Goal: Information Seeking & Learning: Learn about a topic

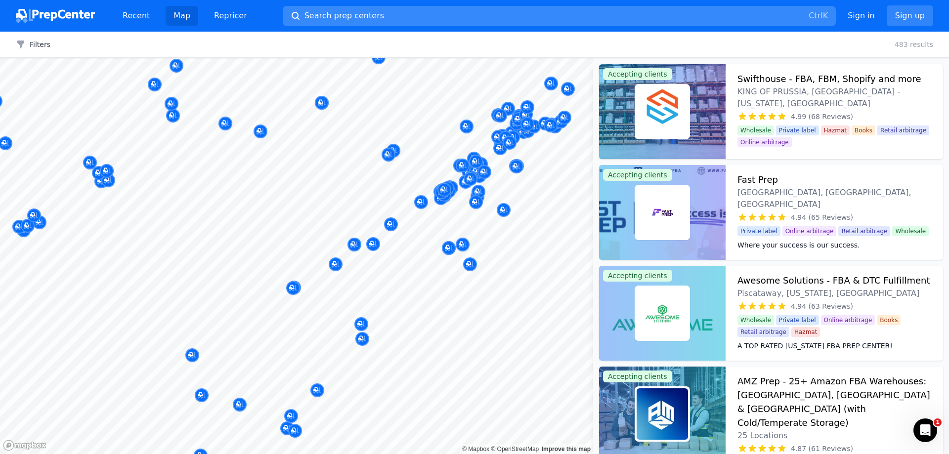
click at [406, 12] on button "Search prep centers Ctrl K" at bounding box center [559, 16] width 553 height 20
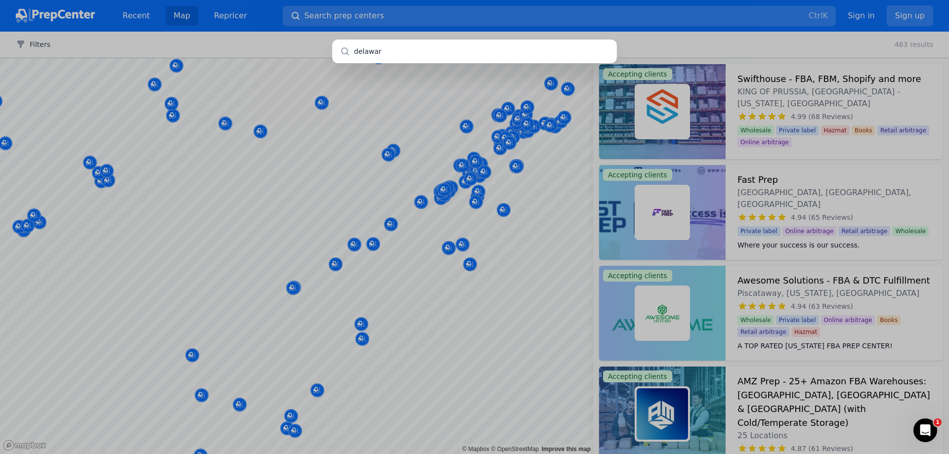
type input "[US_STATE]"
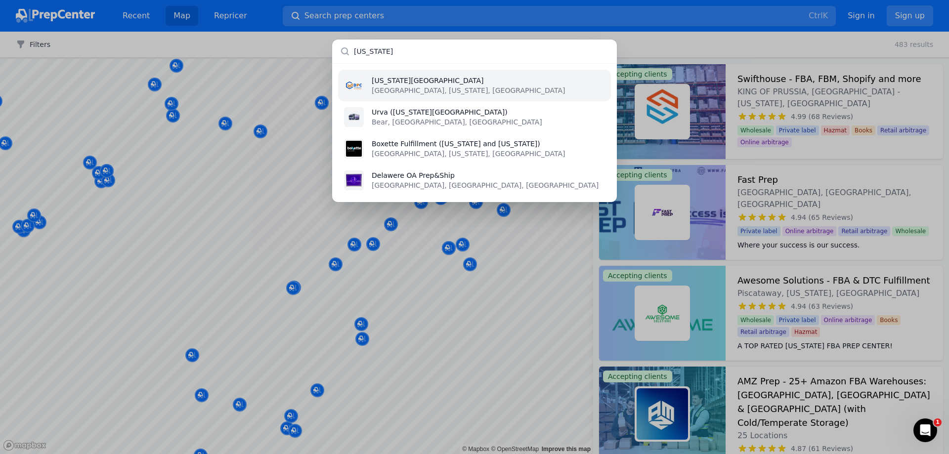
type input "[US_STATE]"
click at [464, 87] on li "[US_STATE][GEOGRAPHIC_DATA] [GEOGRAPHIC_DATA], [US_STATE], [GEOGRAPHIC_DATA]" at bounding box center [474, 86] width 273 height 32
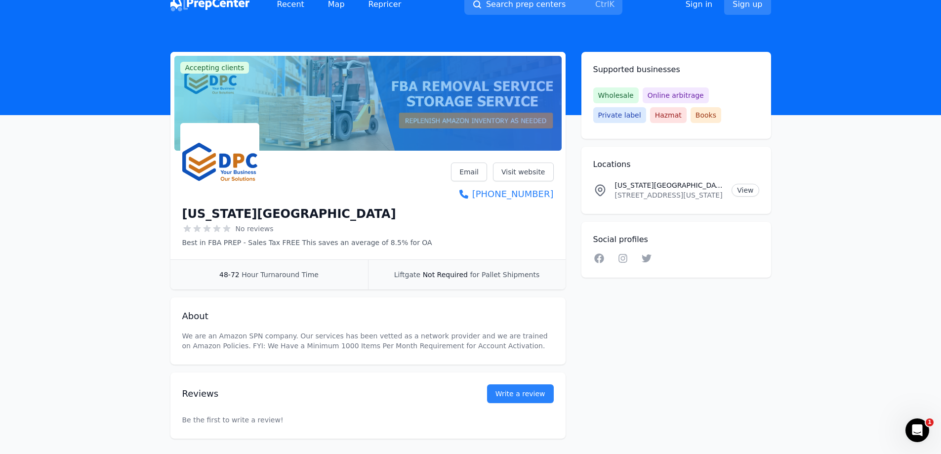
scroll to position [6, 0]
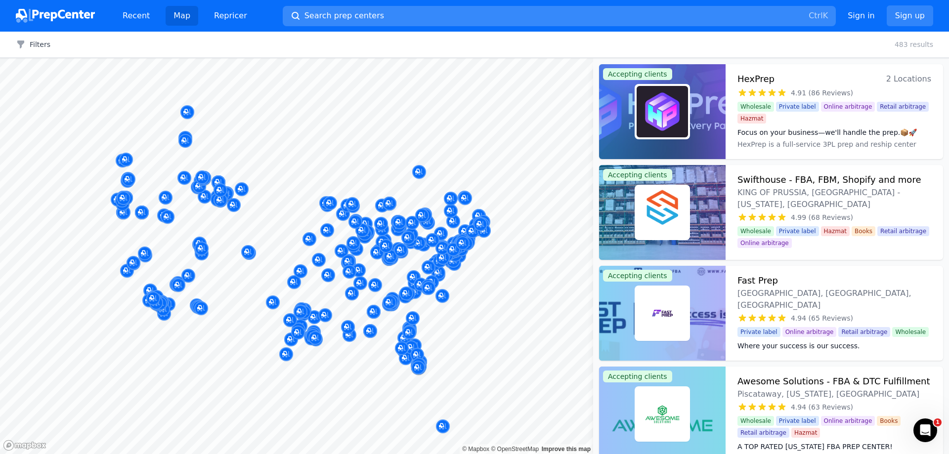
click at [308, 16] on span "Search prep centers" at bounding box center [344, 16] width 80 height 12
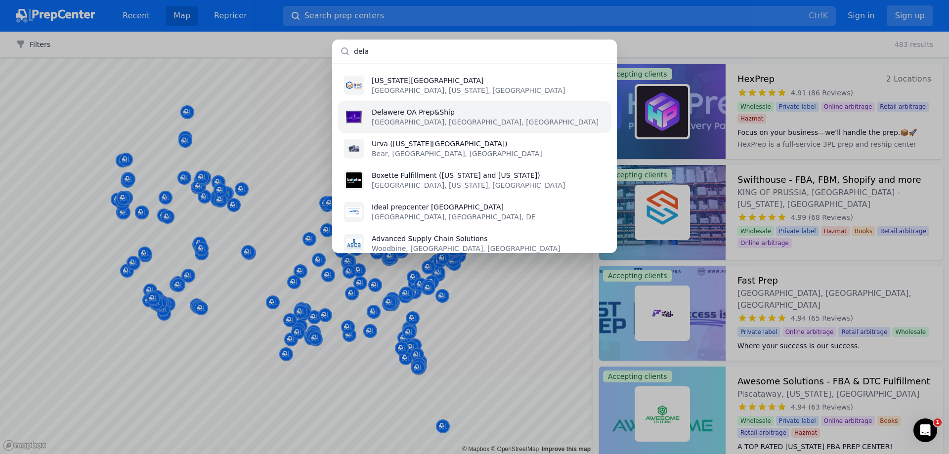
type input "dela"
click at [412, 119] on p "[GEOGRAPHIC_DATA], [GEOGRAPHIC_DATA], [GEOGRAPHIC_DATA]" at bounding box center [485, 122] width 227 height 10
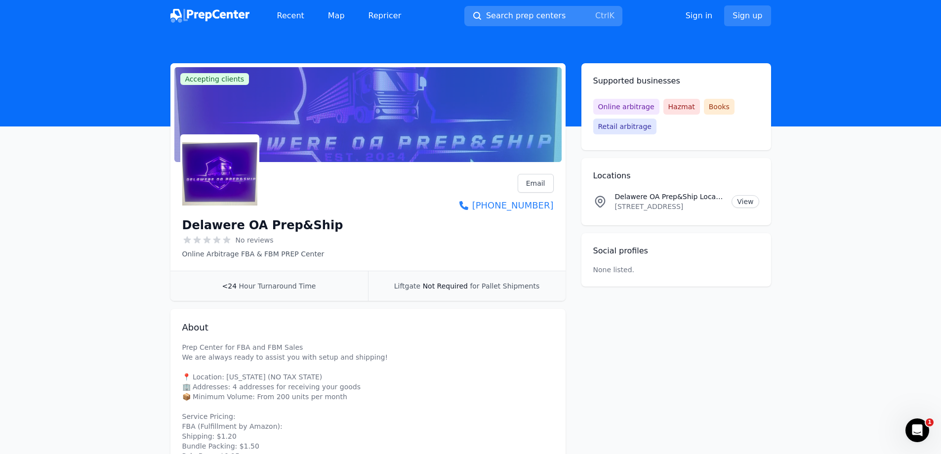
click at [549, 16] on span "Search prep centers" at bounding box center [526, 16] width 80 height 12
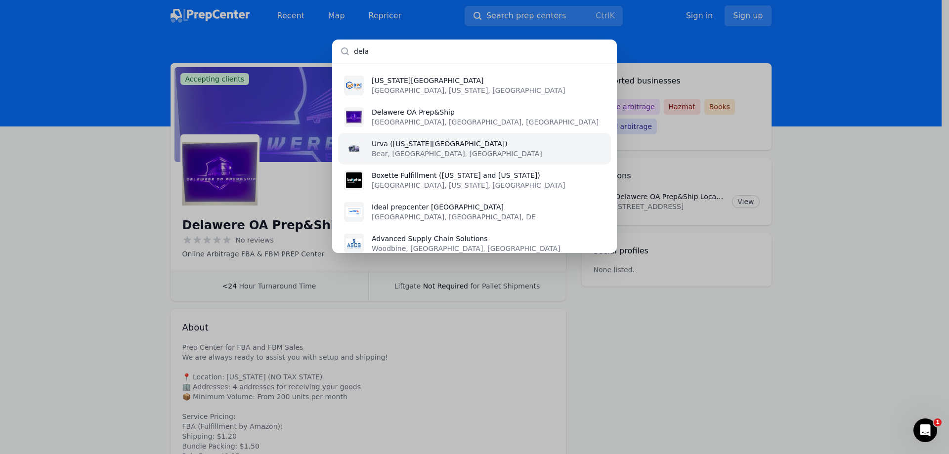
type input "dela"
click at [435, 153] on p "Bear, [GEOGRAPHIC_DATA], [GEOGRAPHIC_DATA]" at bounding box center [457, 154] width 170 height 10
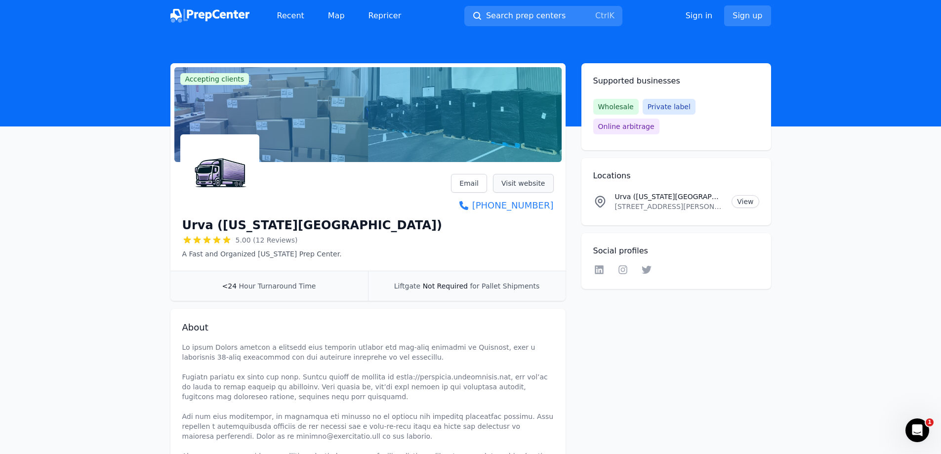
click at [515, 189] on link "Visit website" at bounding box center [523, 183] width 61 height 19
click at [528, 21] on span "Search prep centers" at bounding box center [526, 16] width 80 height 12
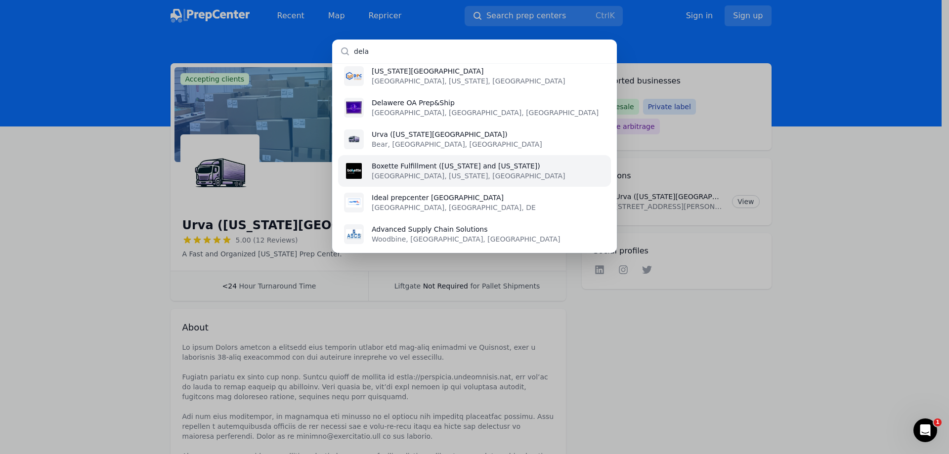
scroll to position [12, 0]
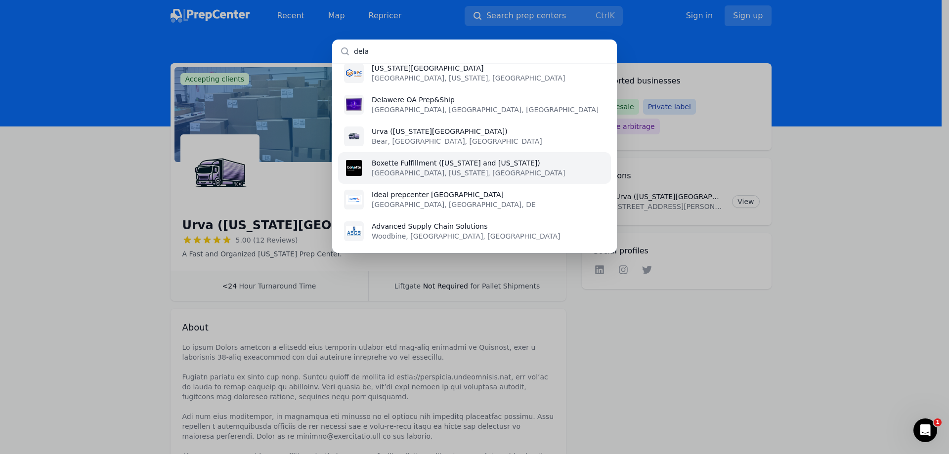
type input "dela"
click at [479, 172] on p "[GEOGRAPHIC_DATA], [US_STATE], [GEOGRAPHIC_DATA]" at bounding box center [468, 173] width 193 height 10
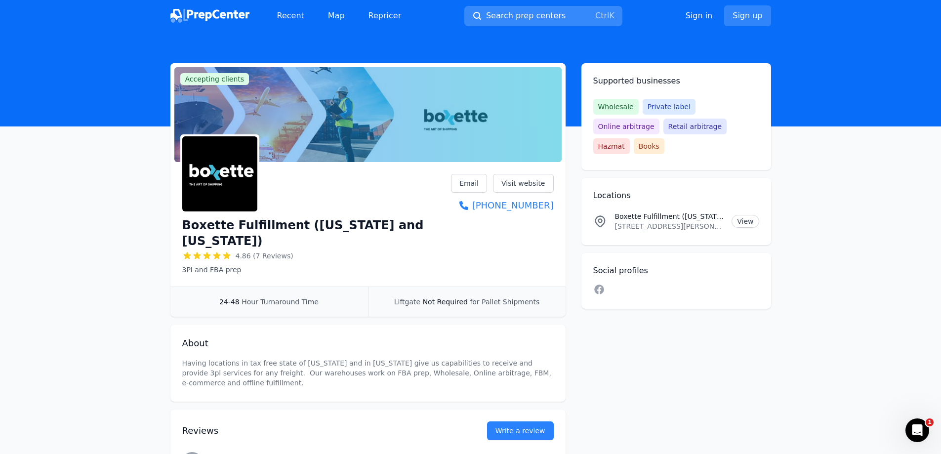
click at [511, 17] on span "Search prep centers" at bounding box center [526, 16] width 80 height 12
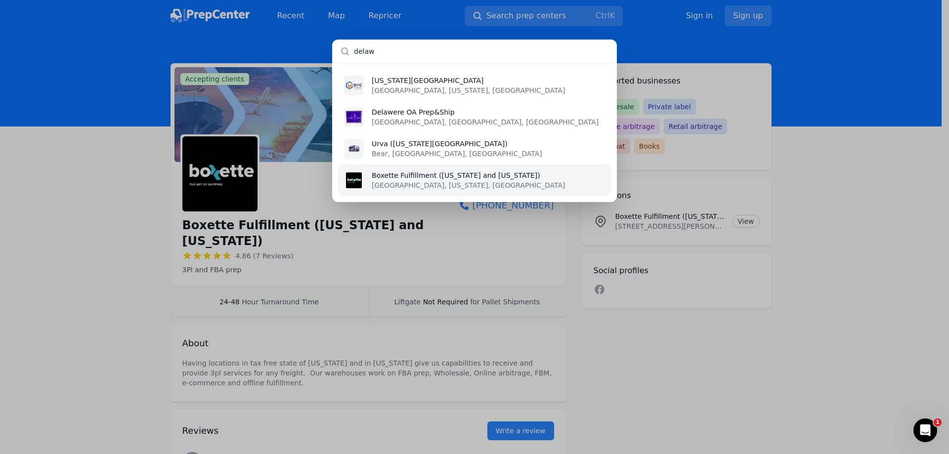
type input "delaw"
click at [488, 187] on p "[GEOGRAPHIC_DATA], [US_STATE], [GEOGRAPHIC_DATA]" at bounding box center [468, 185] width 193 height 10
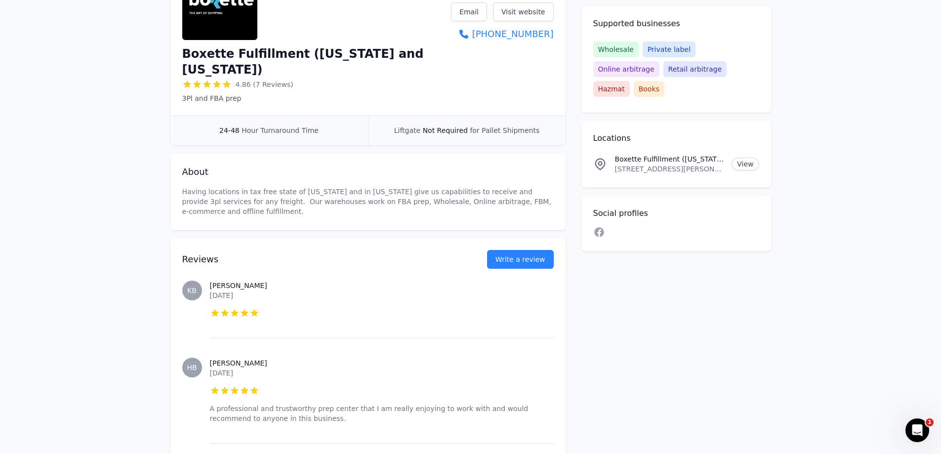
scroll to position [148, 0]
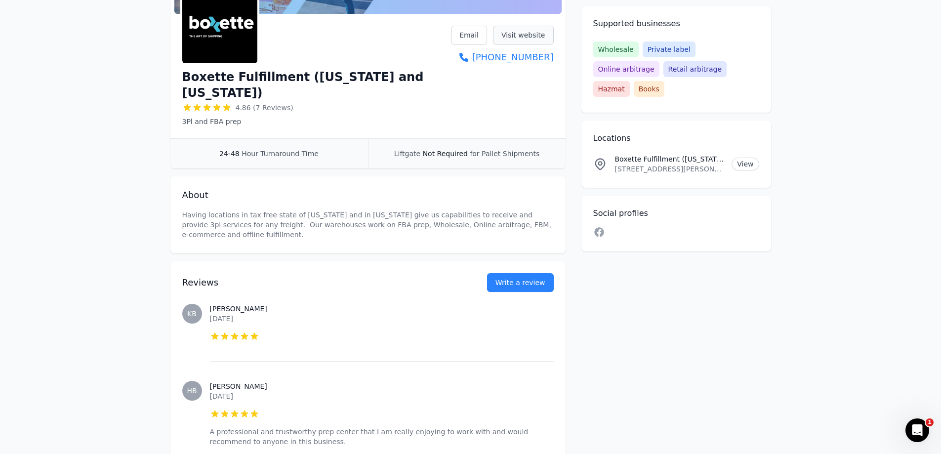
click at [530, 42] on link "Visit website" at bounding box center [523, 35] width 61 height 19
